Goal: Contribute content: Contribute content

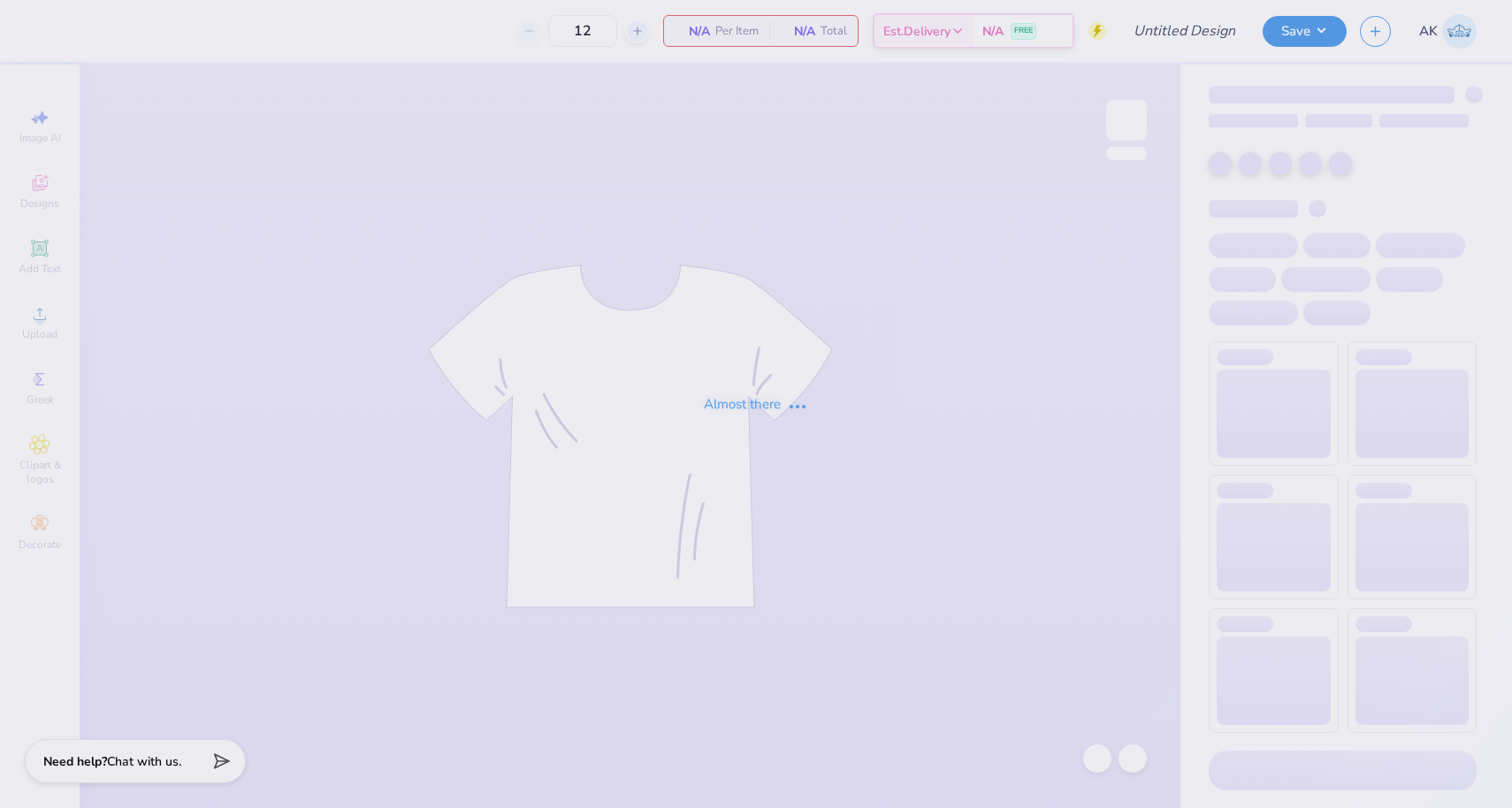
type input "96"
type input "Parent's weekend Hats"
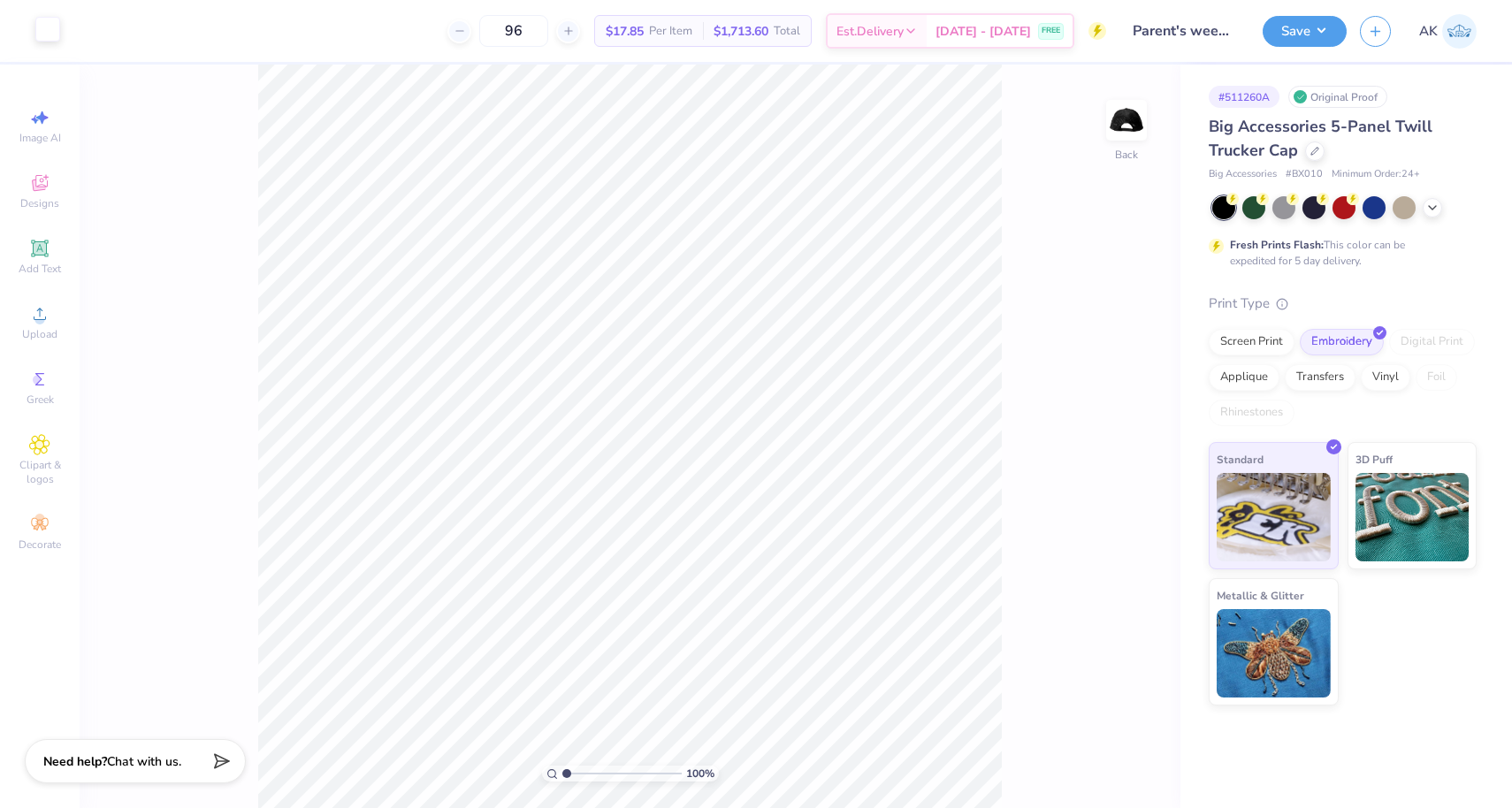
click at [48, 35] on div at bounding box center [47, 29] width 25 height 25
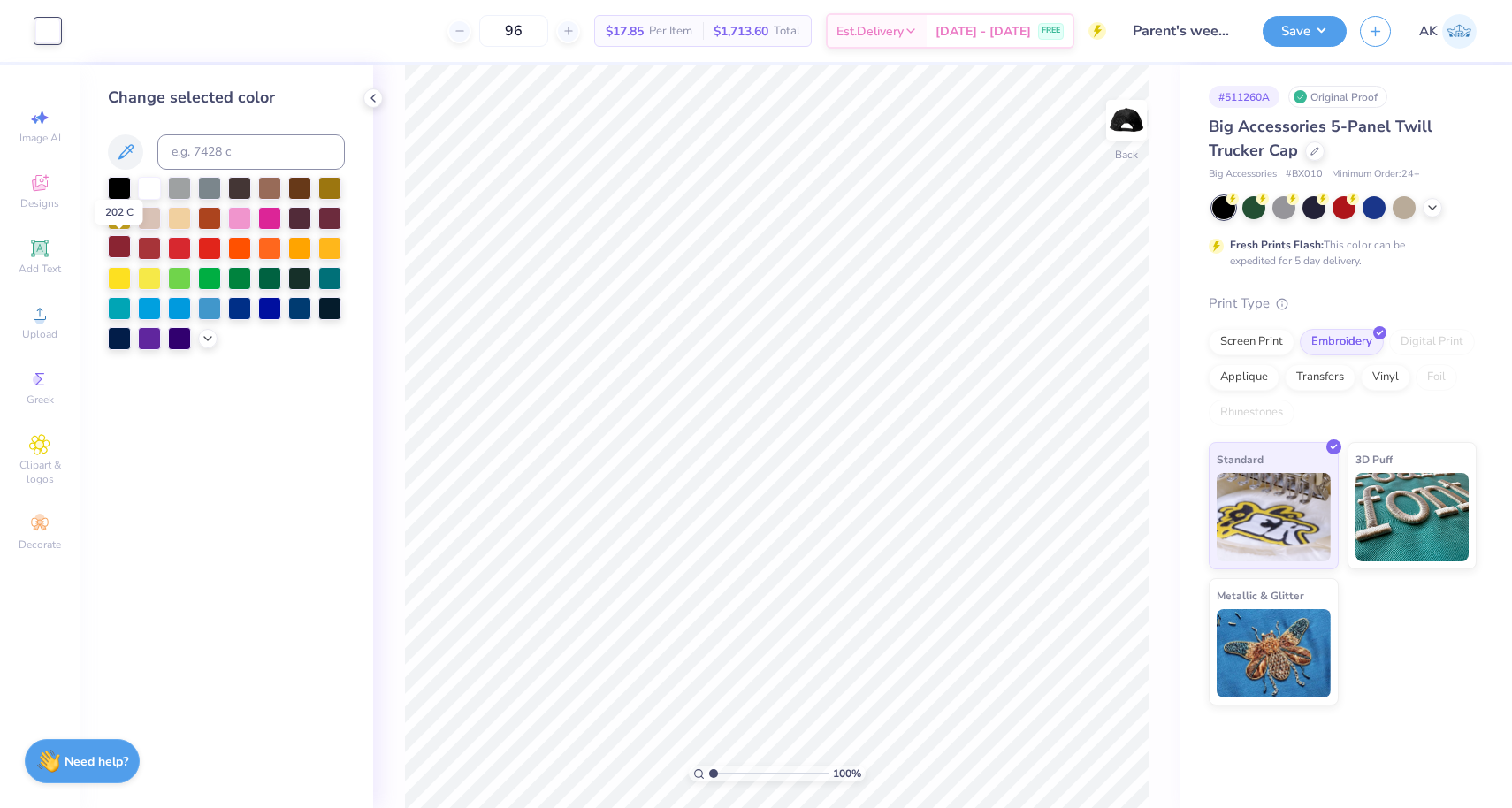
click at [117, 255] on div at bounding box center [119, 246] width 23 height 23
click at [1284, 45] on div "Save" at bounding box center [1305, 31] width 84 height 31
click at [1326, 33] on button "Save" at bounding box center [1305, 28] width 84 height 31
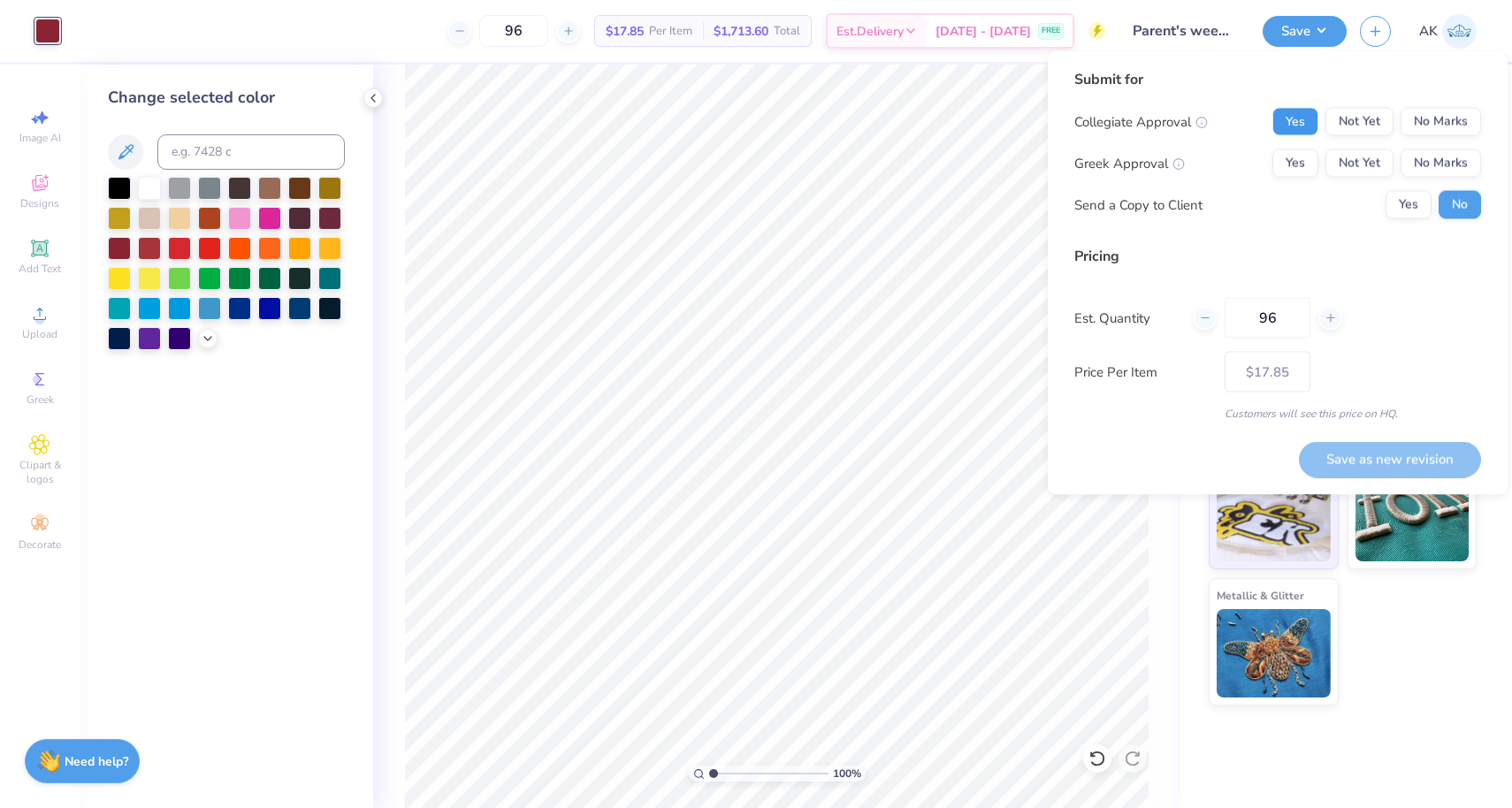
click at [1302, 126] on button "Yes" at bounding box center [1295, 122] width 46 height 28
click at [1302, 158] on button "Yes" at bounding box center [1295, 164] width 46 height 28
click at [1339, 462] on button "Save as new revision" at bounding box center [1390, 459] width 182 height 36
type input "$17.85"
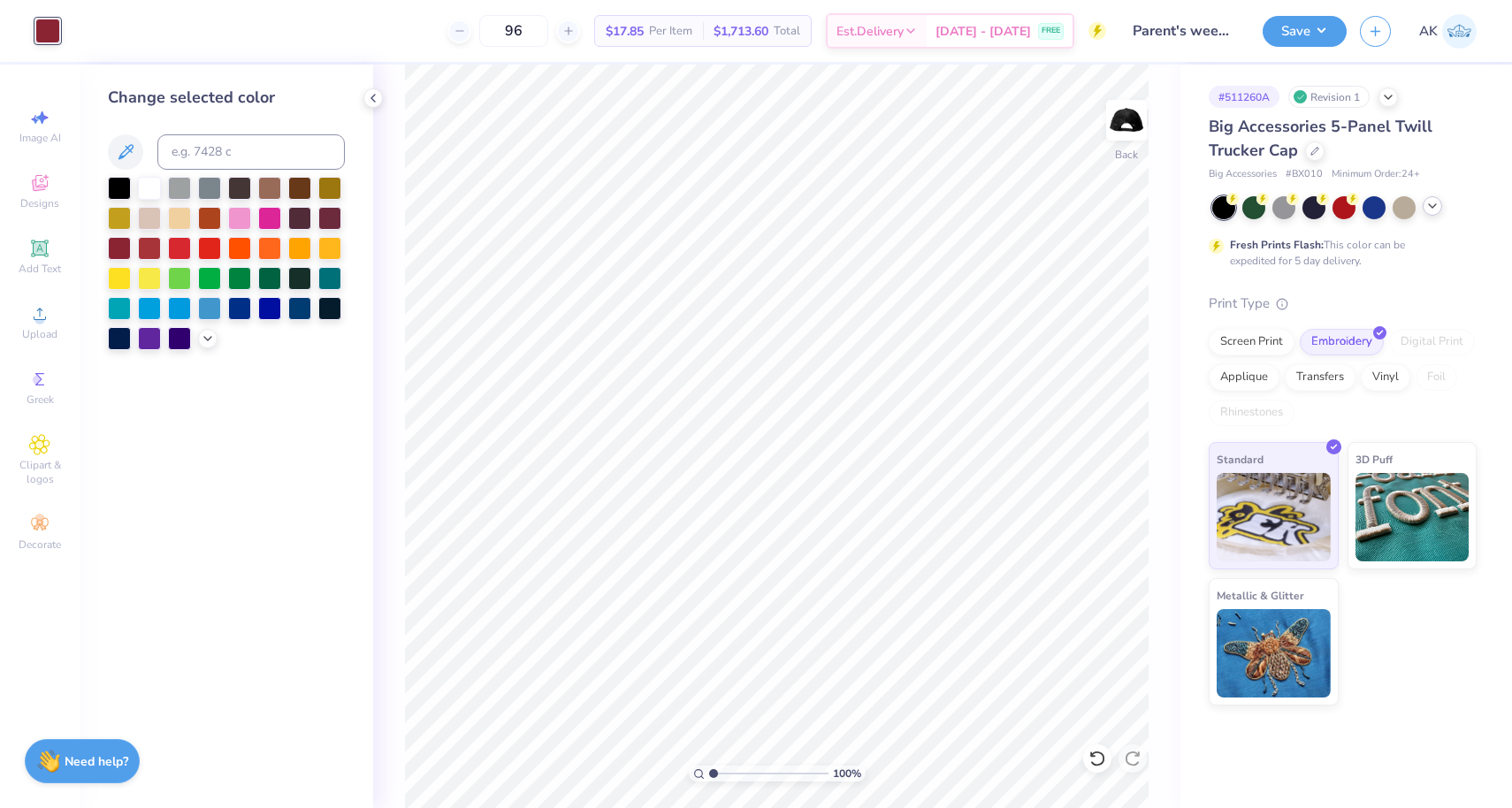
click at [1431, 208] on icon at bounding box center [1431, 206] width 14 height 14
click at [1431, 210] on div at bounding box center [1434, 206] width 23 height 23
click at [1334, 41] on button "Save" at bounding box center [1305, 28] width 84 height 31
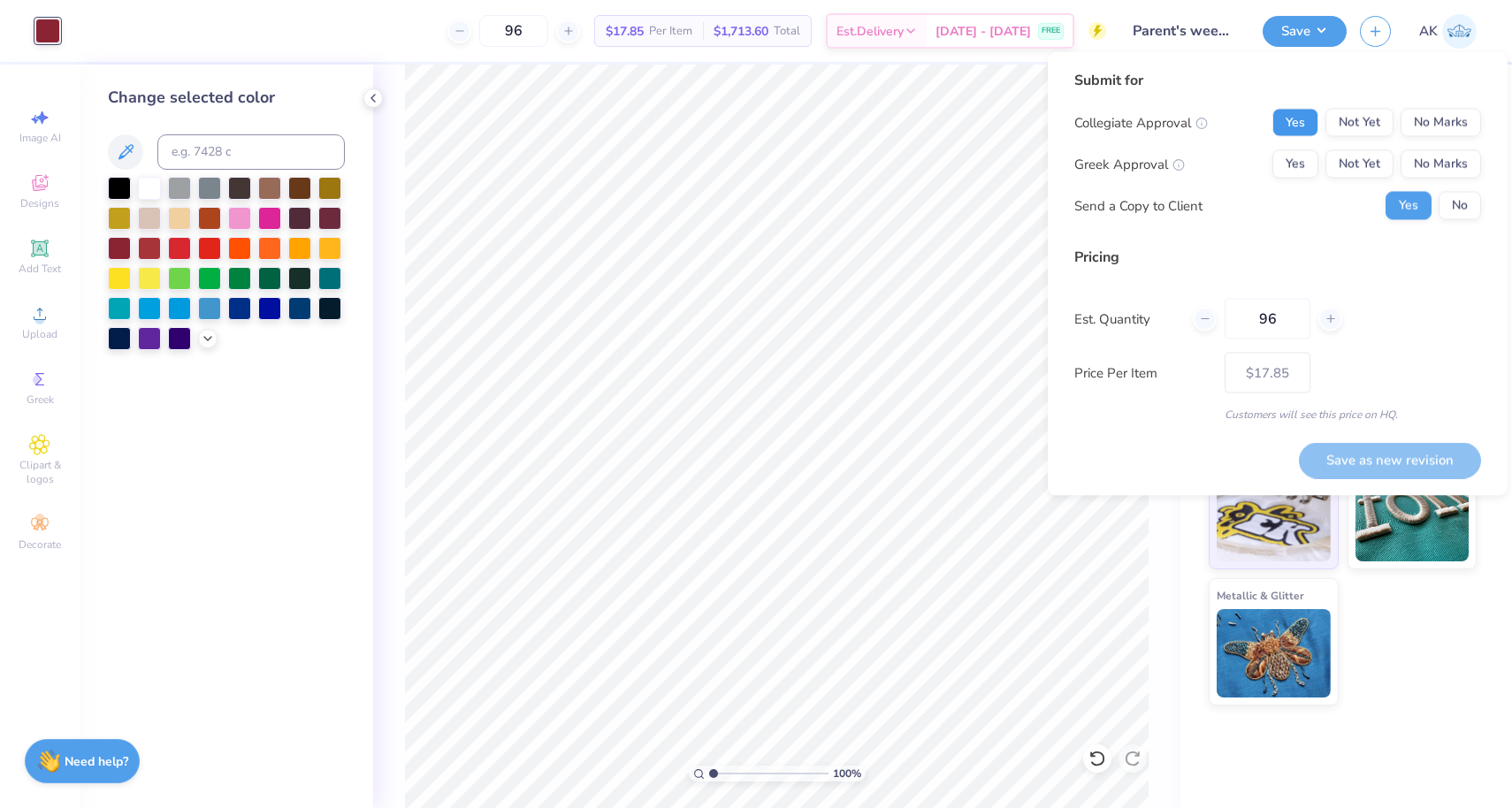
click at [1287, 126] on button "Yes" at bounding box center [1295, 123] width 46 height 28
click at [1287, 166] on button "Yes" at bounding box center [1295, 165] width 46 height 28
click at [1461, 209] on button "No" at bounding box center [1459, 206] width 43 height 28
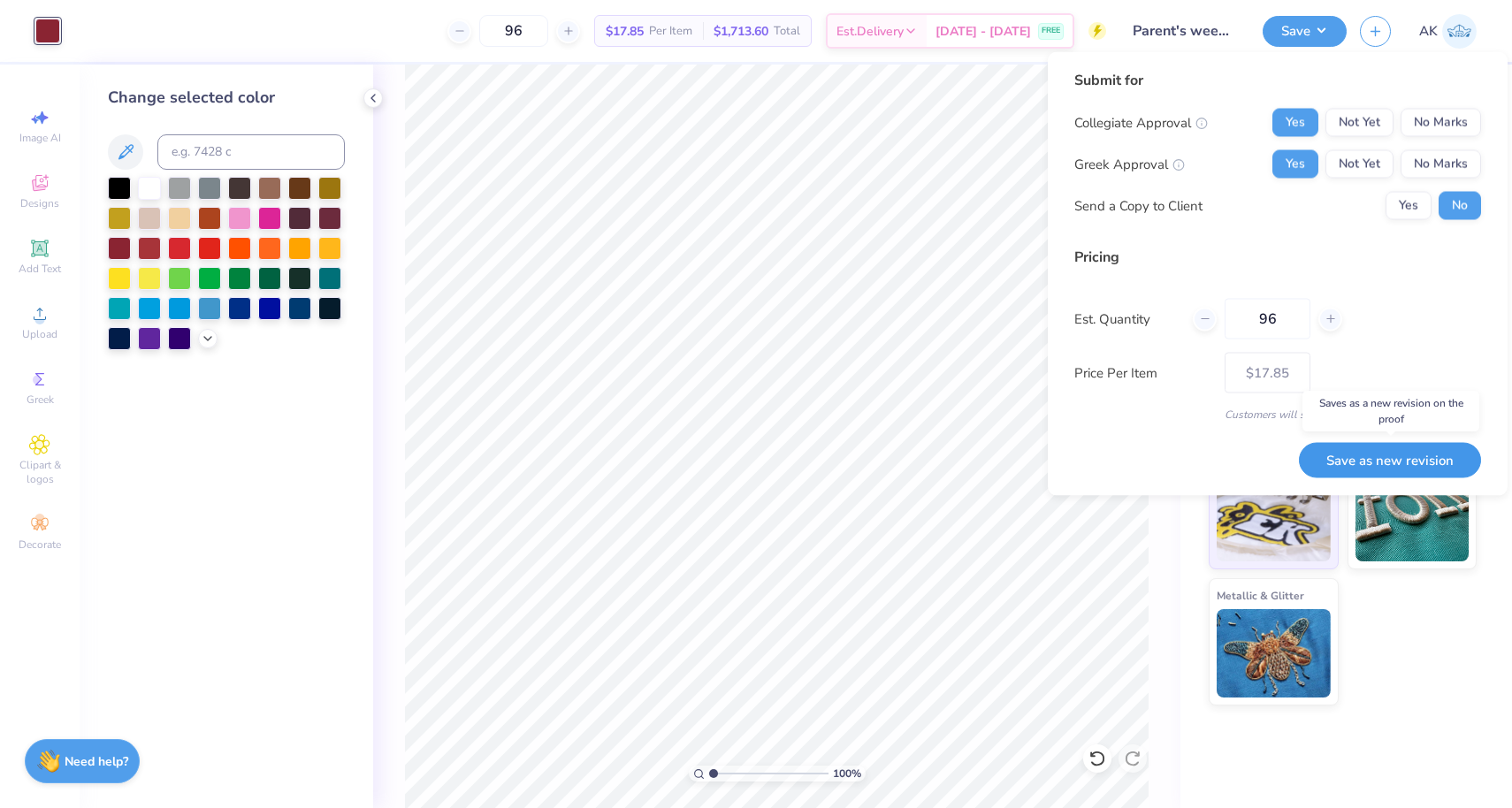
click at [1374, 457] on button "Save as new revision" at bounding box center [1390, 460] width 182 height 36
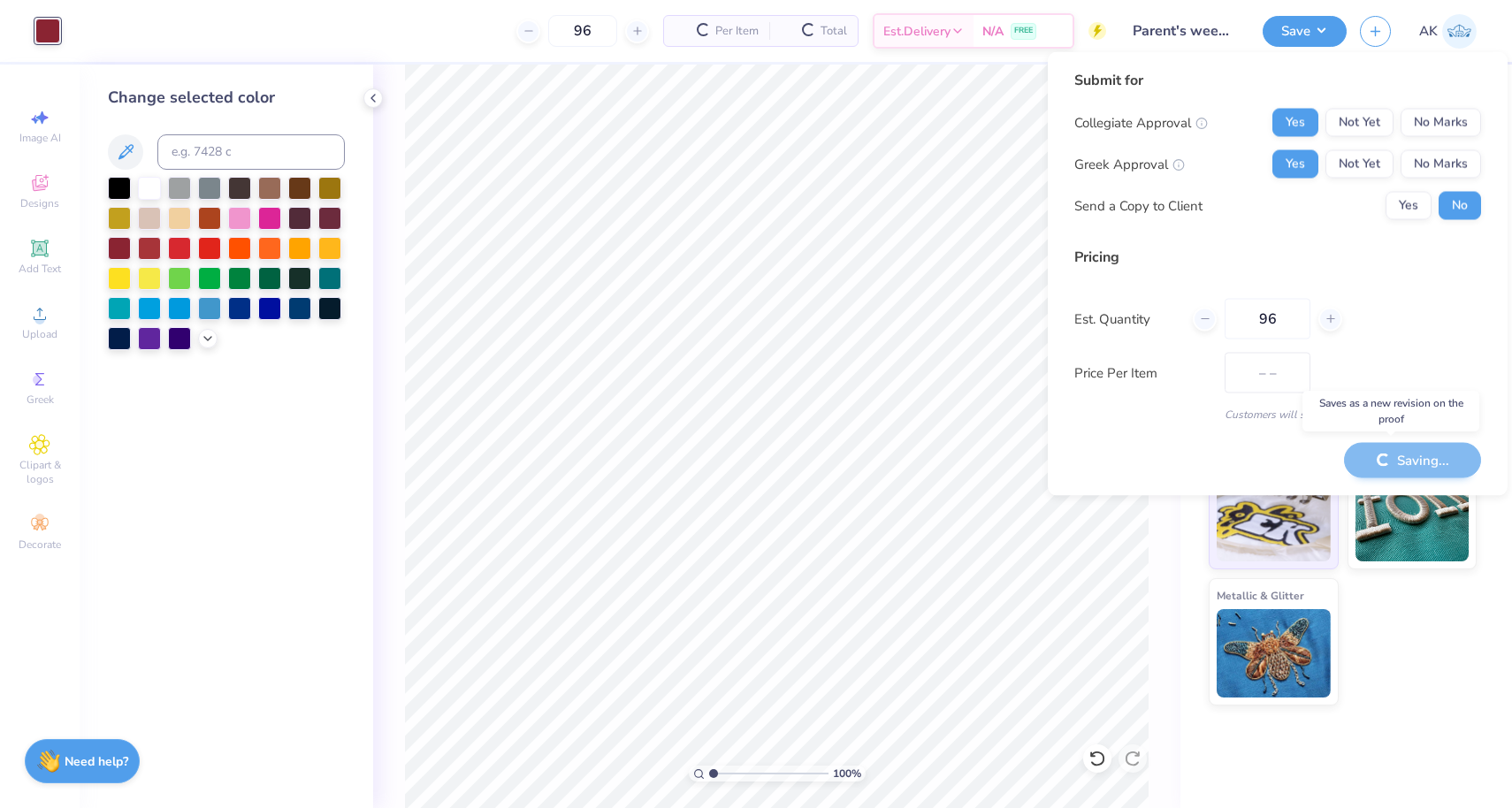
type input "$17.85"
